Goal: Information Seeking & Learning: Learn about a topic

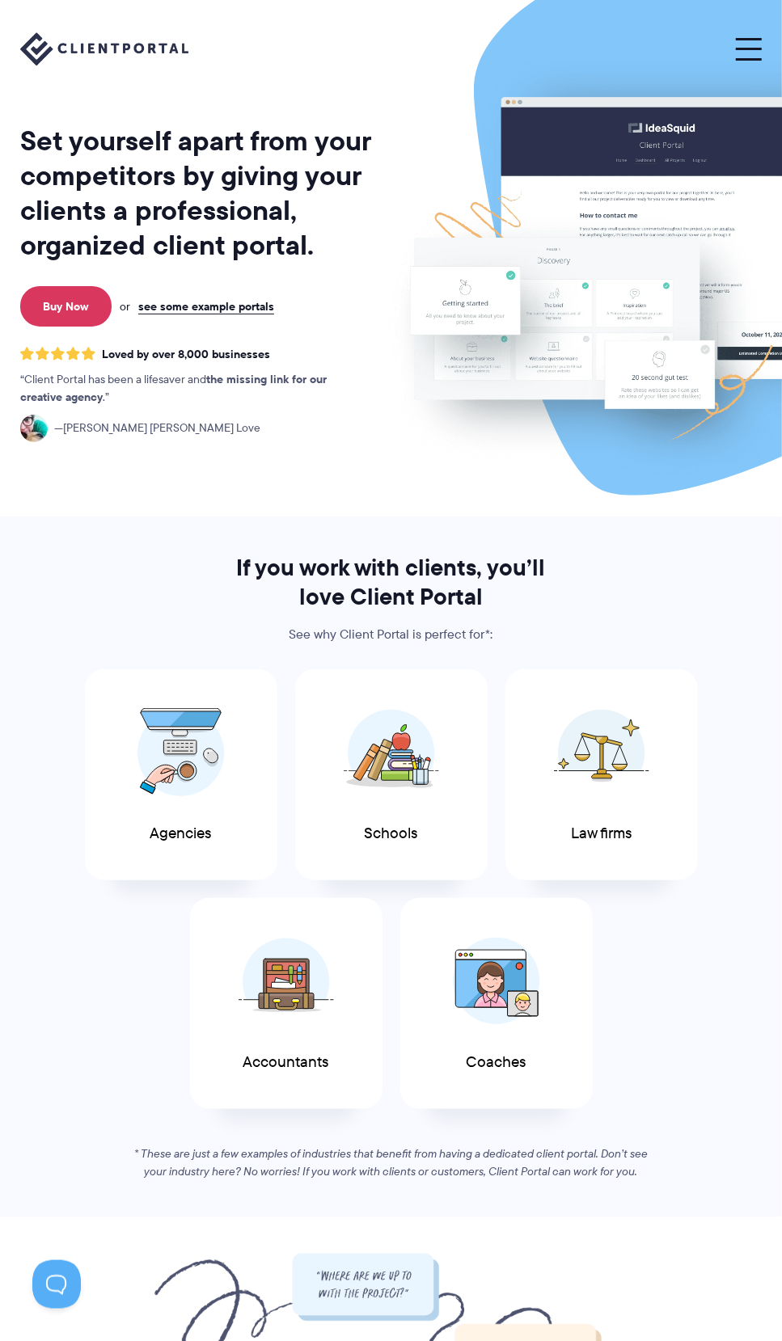
click at [759, 48] on span at bounding box center [749, 49] width 26 height 2
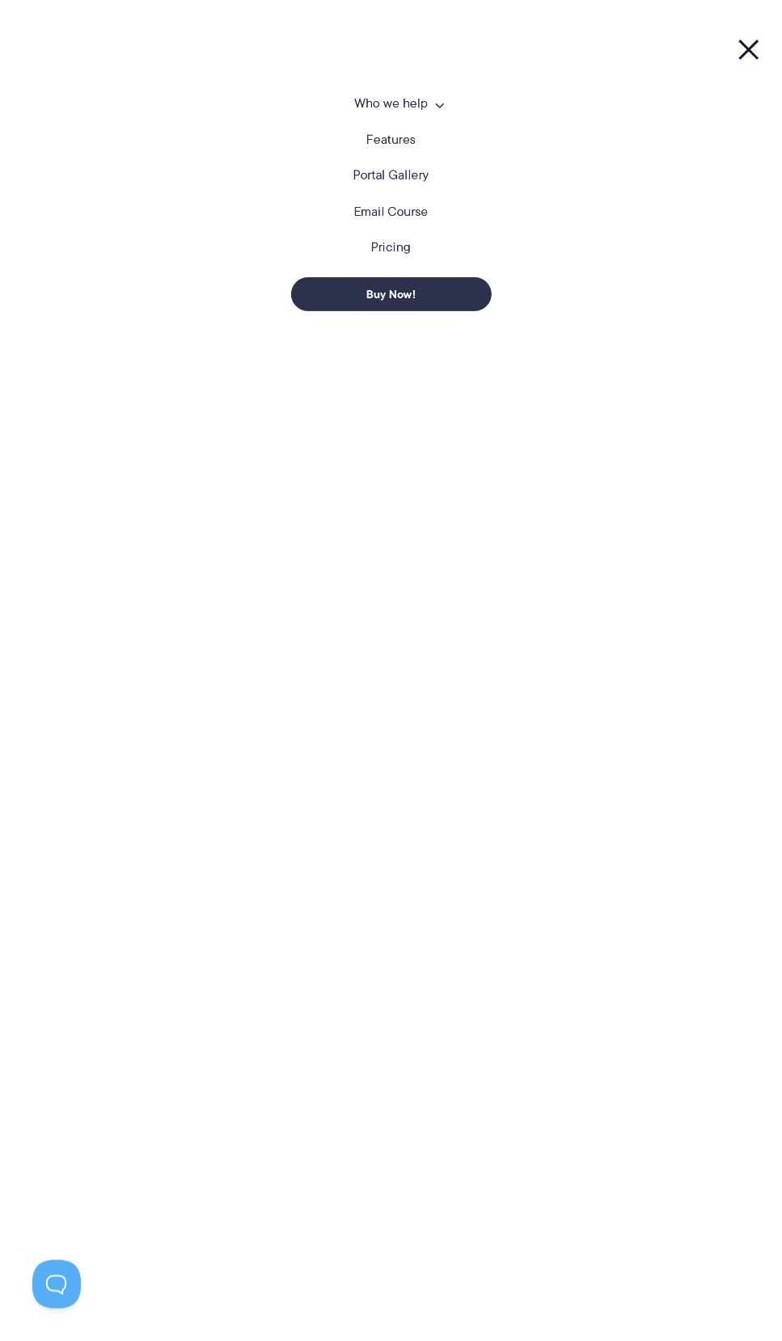
click at [401, 245] on link "Pricing" at bounding box center [391, 247] width 40 height 13
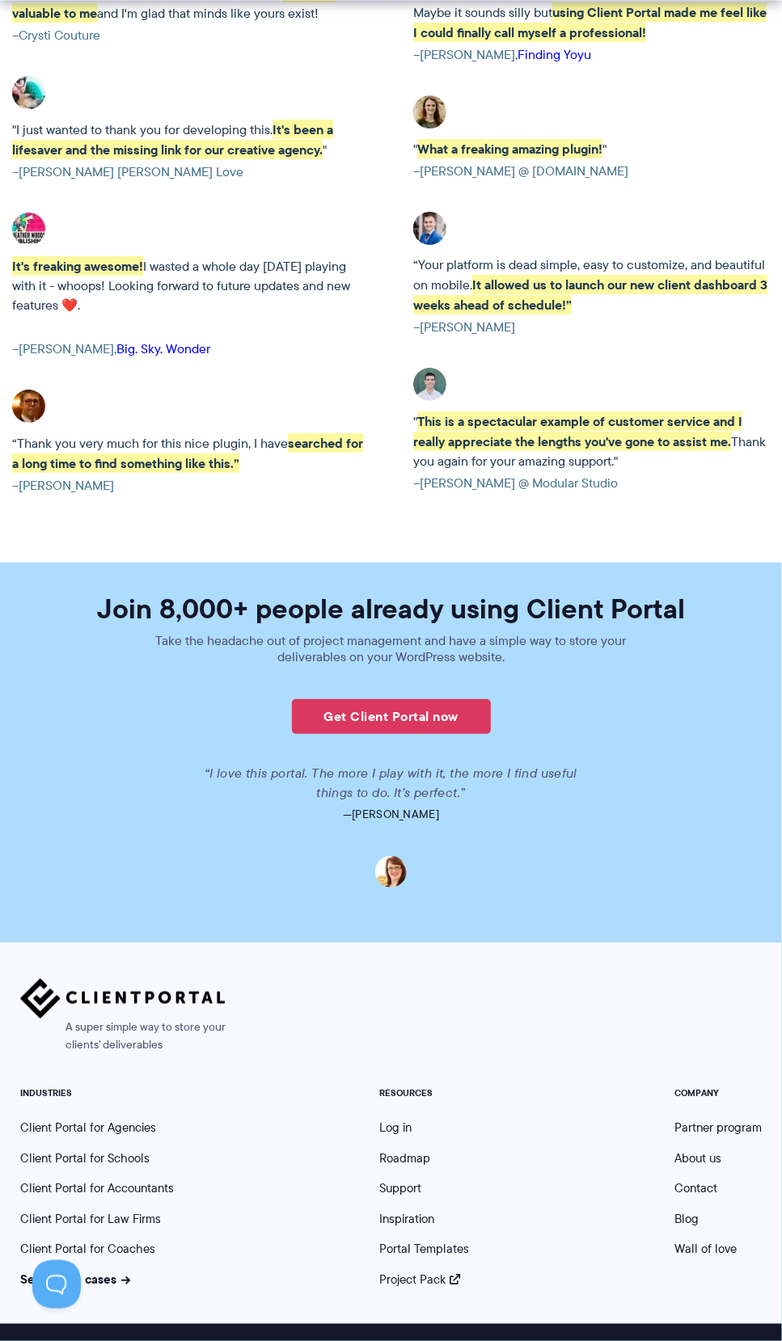
scroll to position [3503, 0]
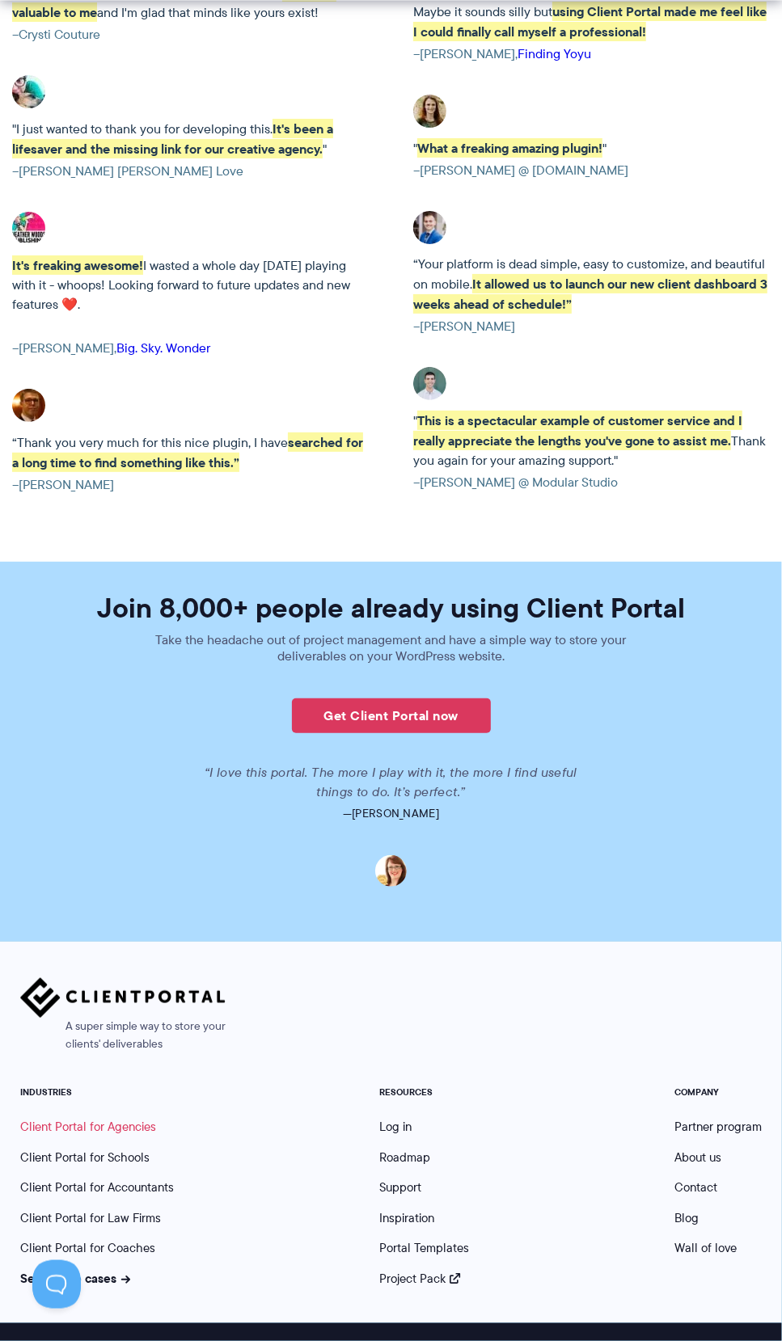
click at [113, 1118] on link "Client Portal for Agencies" at bounding box center [88, 1127] width 136 height 18
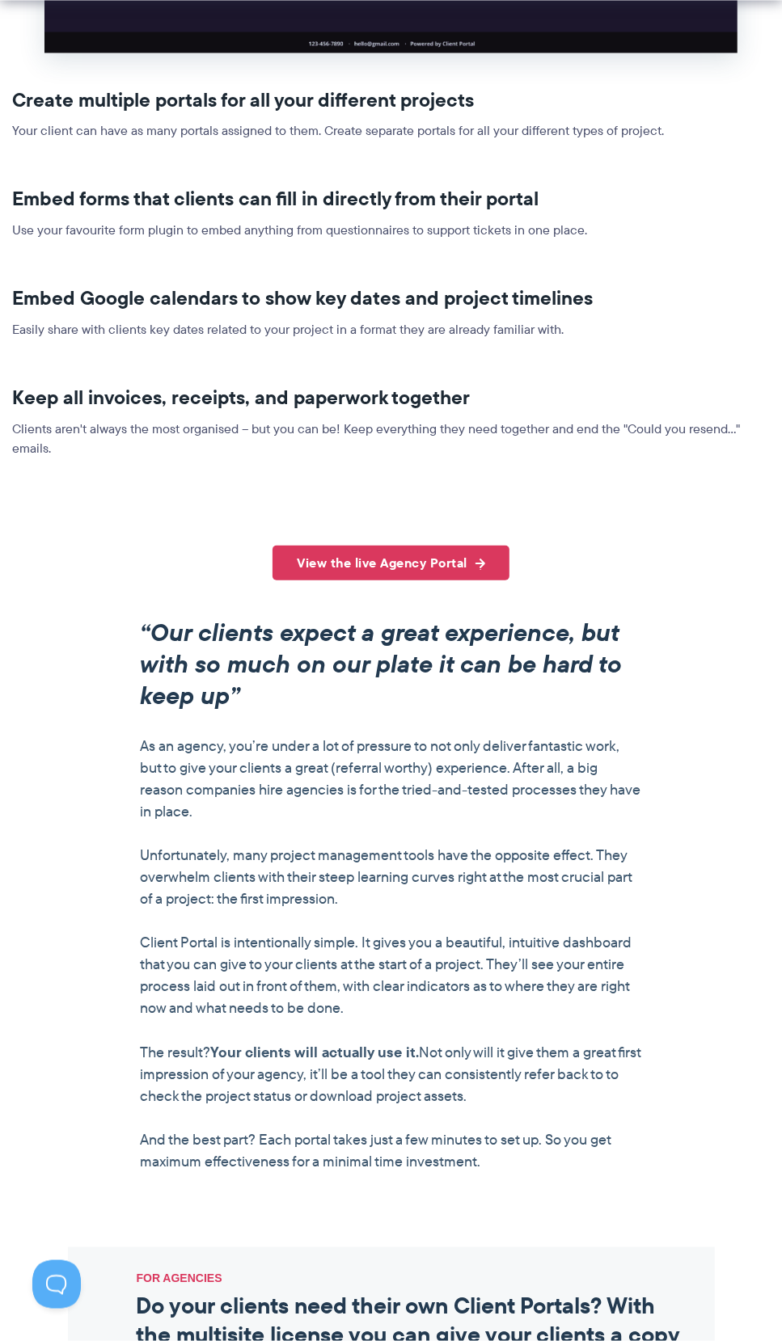
scroll to position [1509, 0]
